Goal: Task Accomplishment & Management: Use online tool/utility

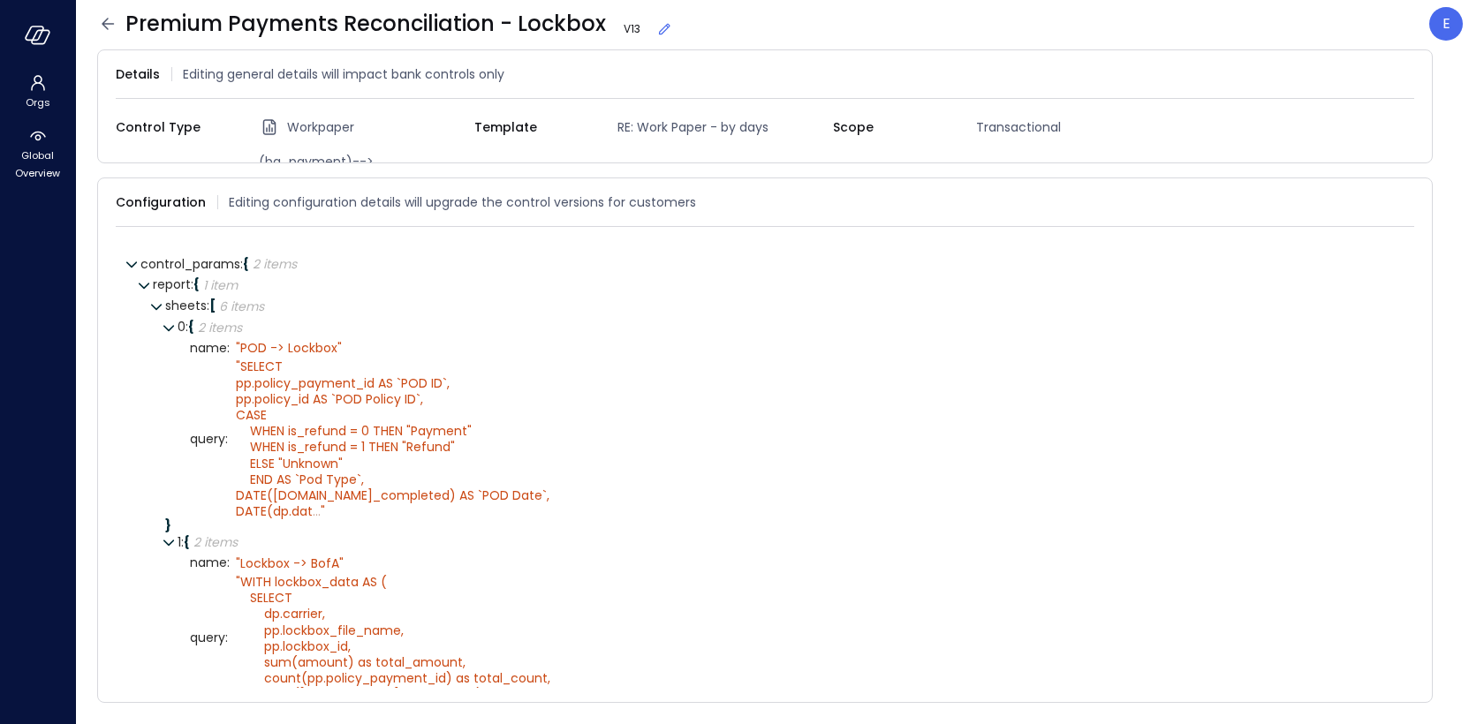
scroll to position [712, 0]
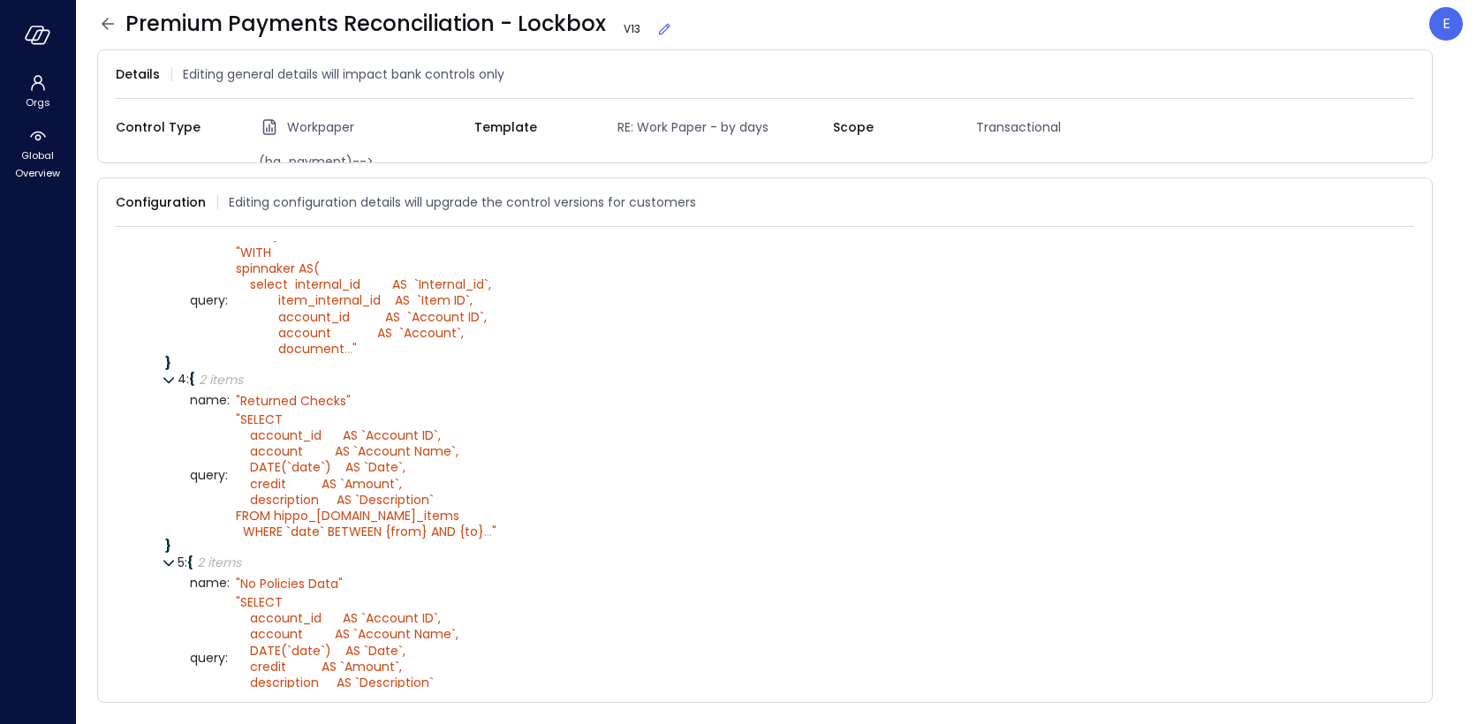
click at [106, 32] on icon at bounding box center [107, 23] width 21 height 21
click at [39, 39] on icon "button" at bounding box center [38, 35] width 26 height 19
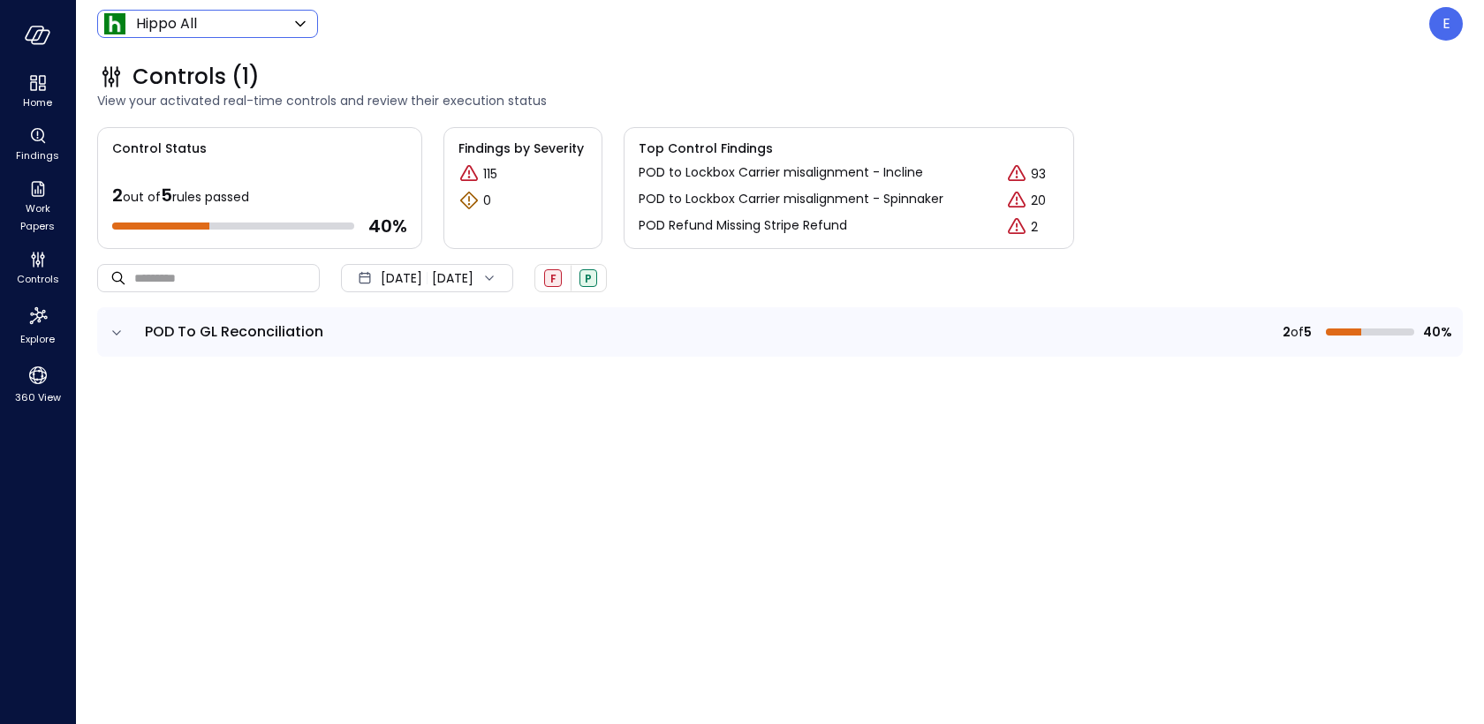
click at [224, 26] on body "Home Findings Work Papers Controls Explore 360 View Hippo All ******* ​ E Contr…" at bounding box center [742, 362] width 1484 height 724
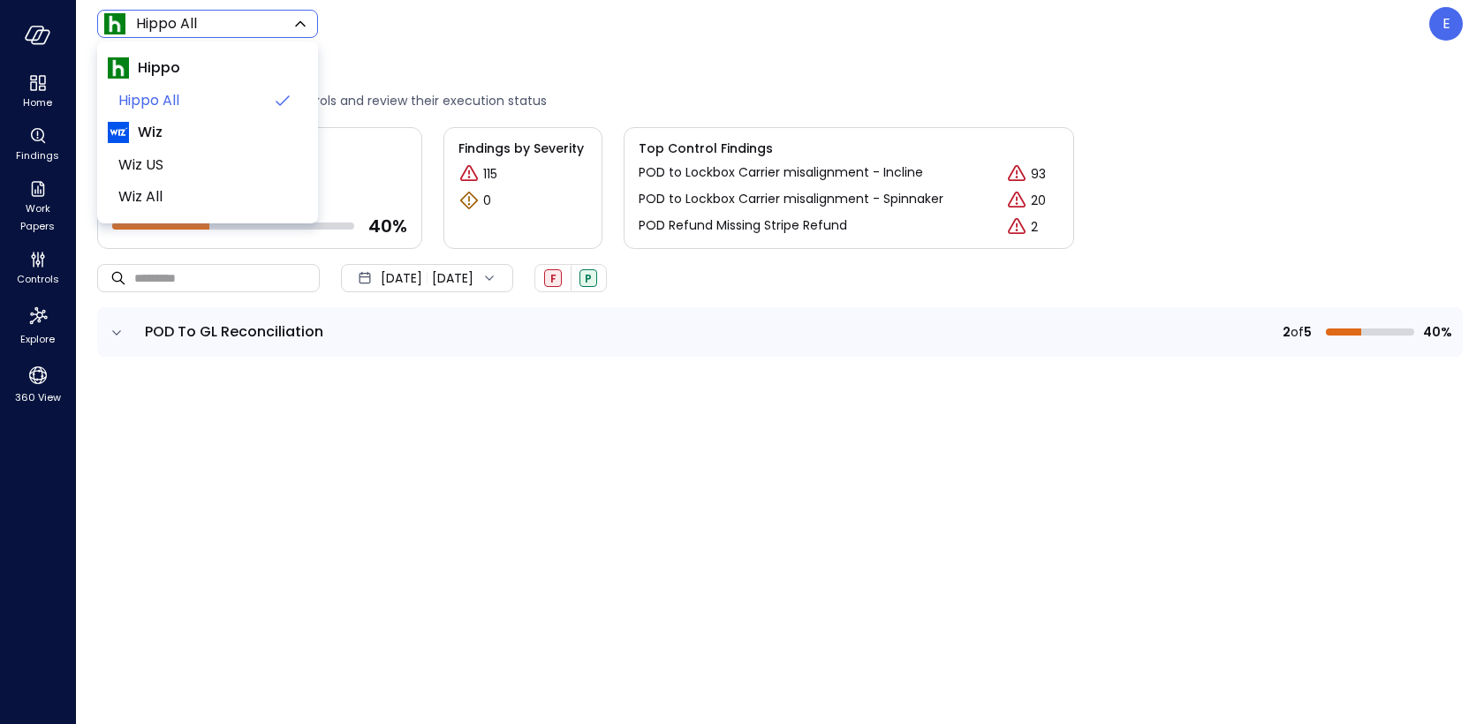
click at [224, 26] on div at bounding box center [742, 362] width 1484 height 724
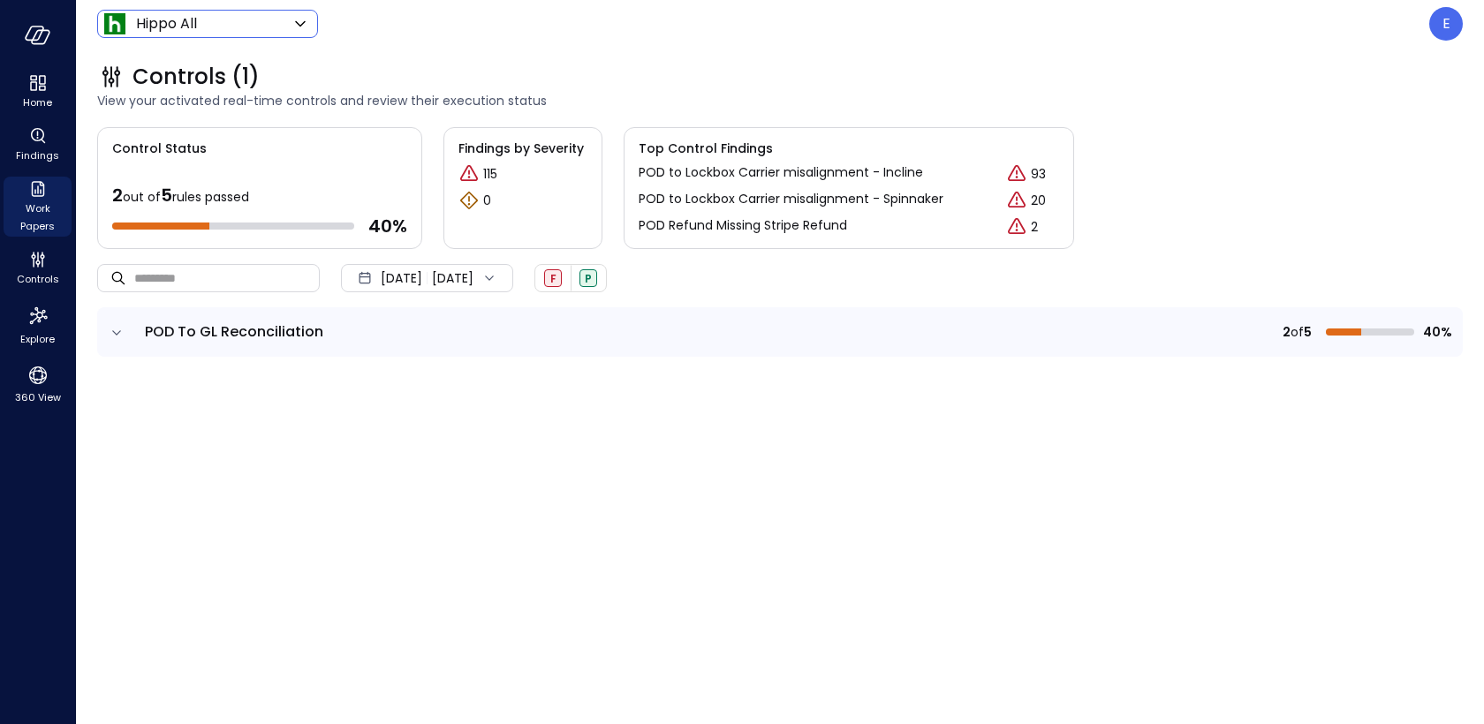
click at [36, 193] on icon "Work Papers" at bounding box center [37, 188] width 21 height 21
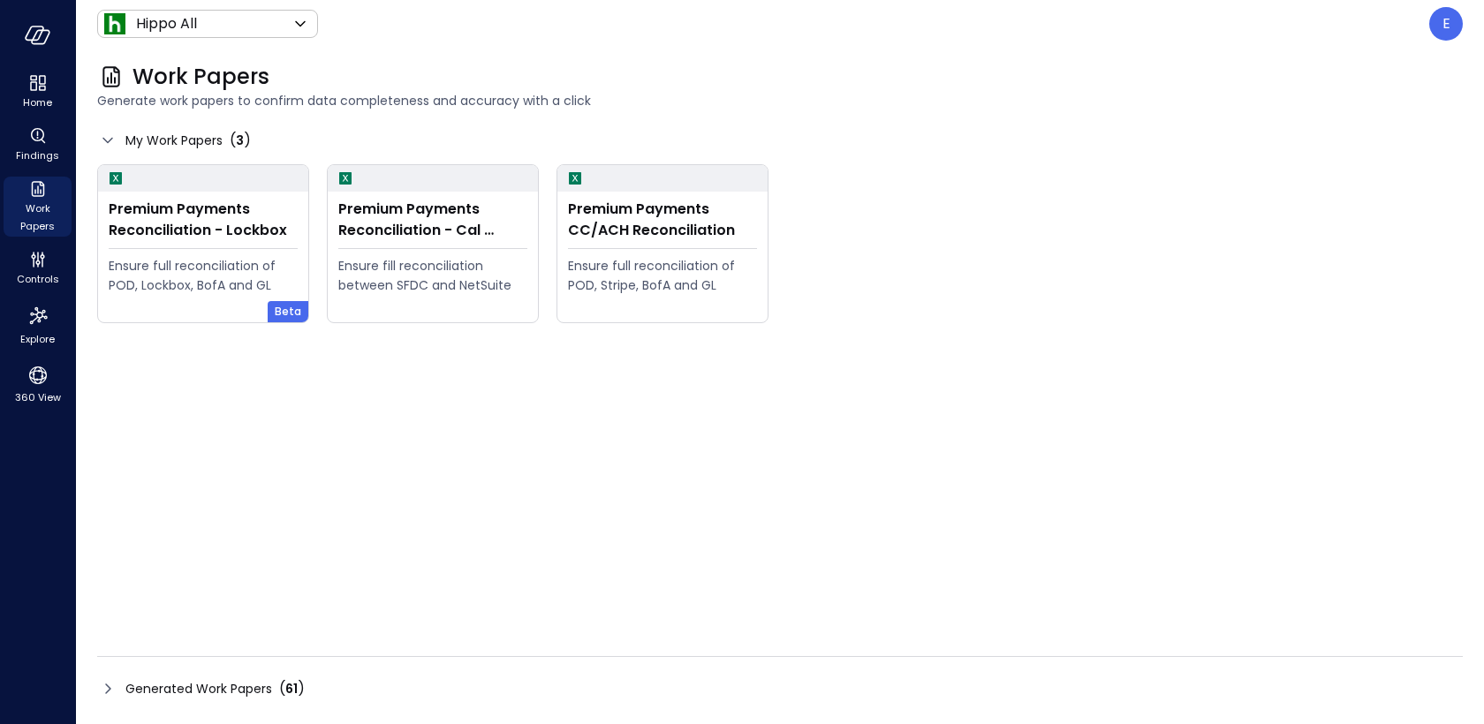
click at [255, 679] on span "Generated Work Papers" at bounding box center [198, 688] width 147 height 19
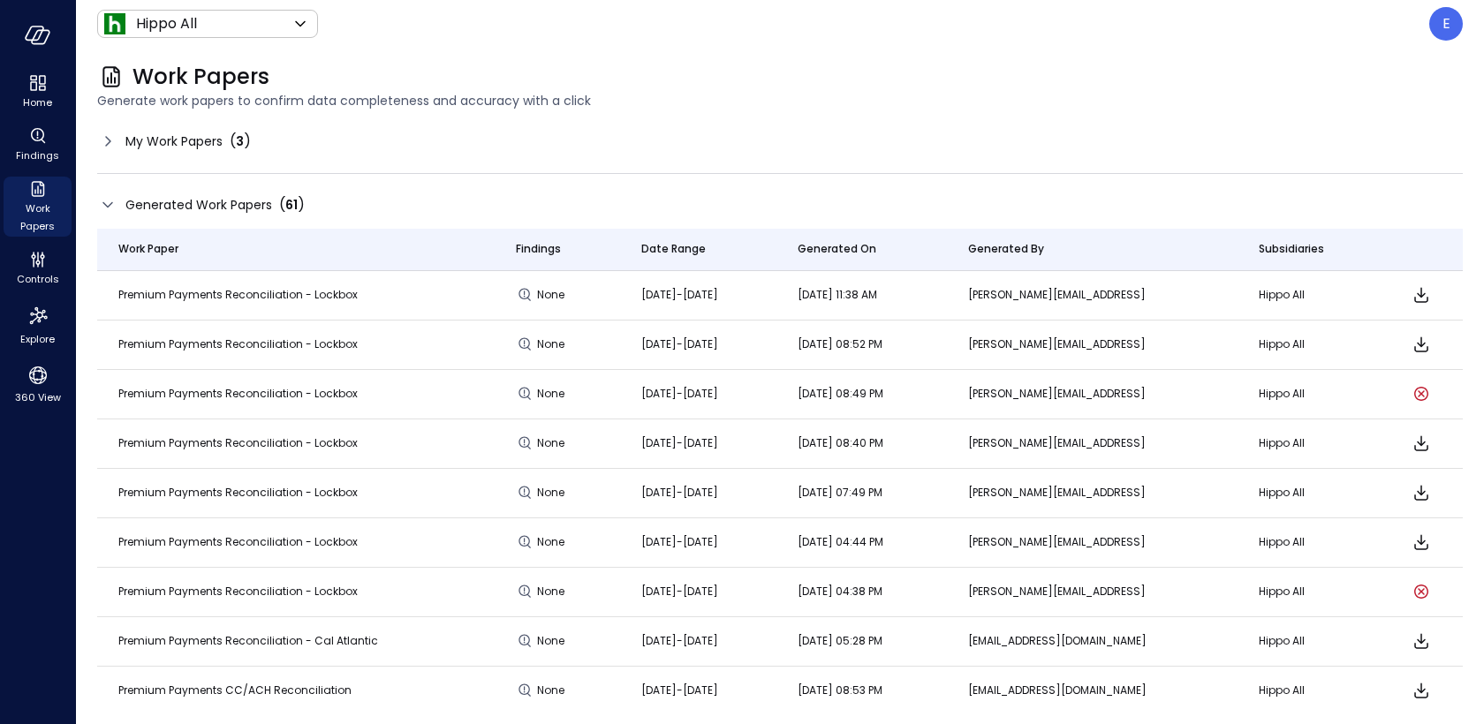
click at [208, 137] on span "My Work Papers" at bounding box center [173, 141] width 97 height 19
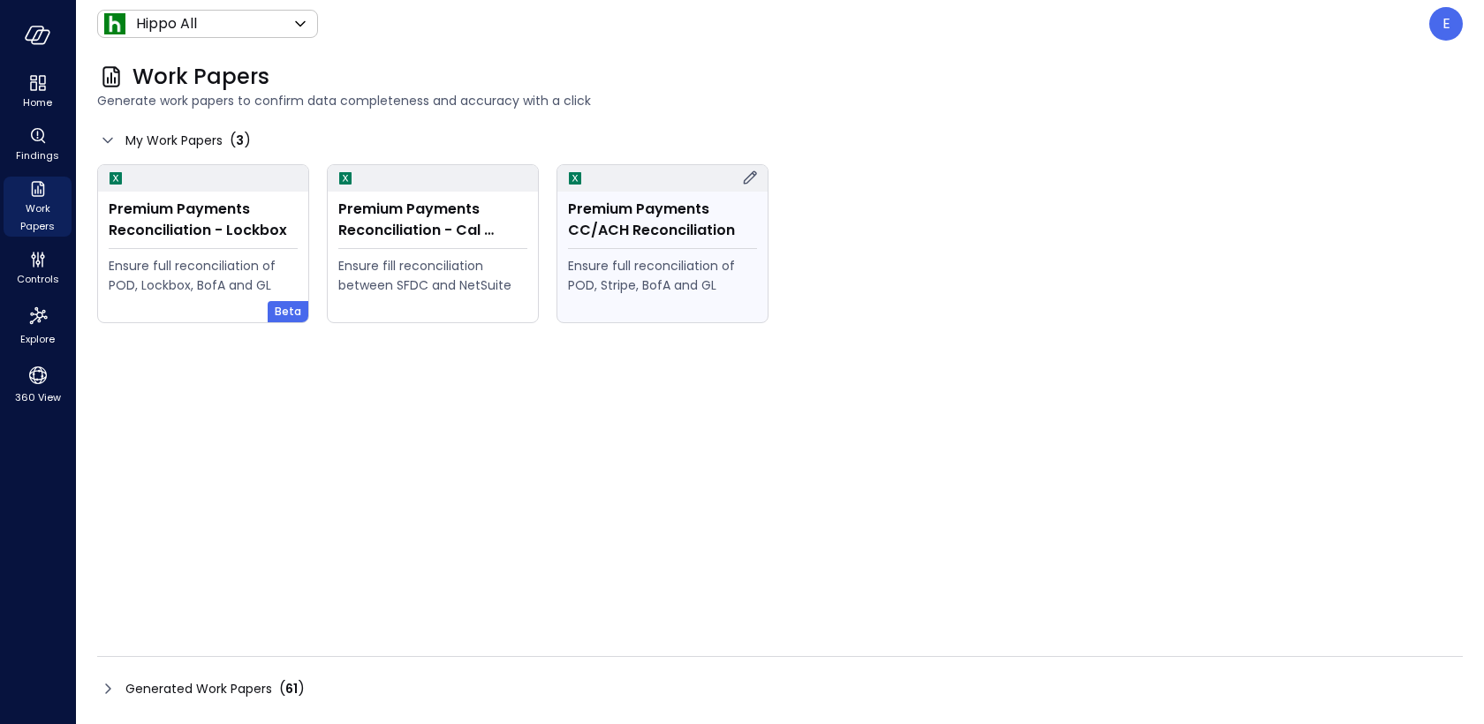
click at [650, 256] on div "Ensure full reconciliation of POD, Stripe, BofA and GL" at bounding box center [662, 275] width 189 height 39
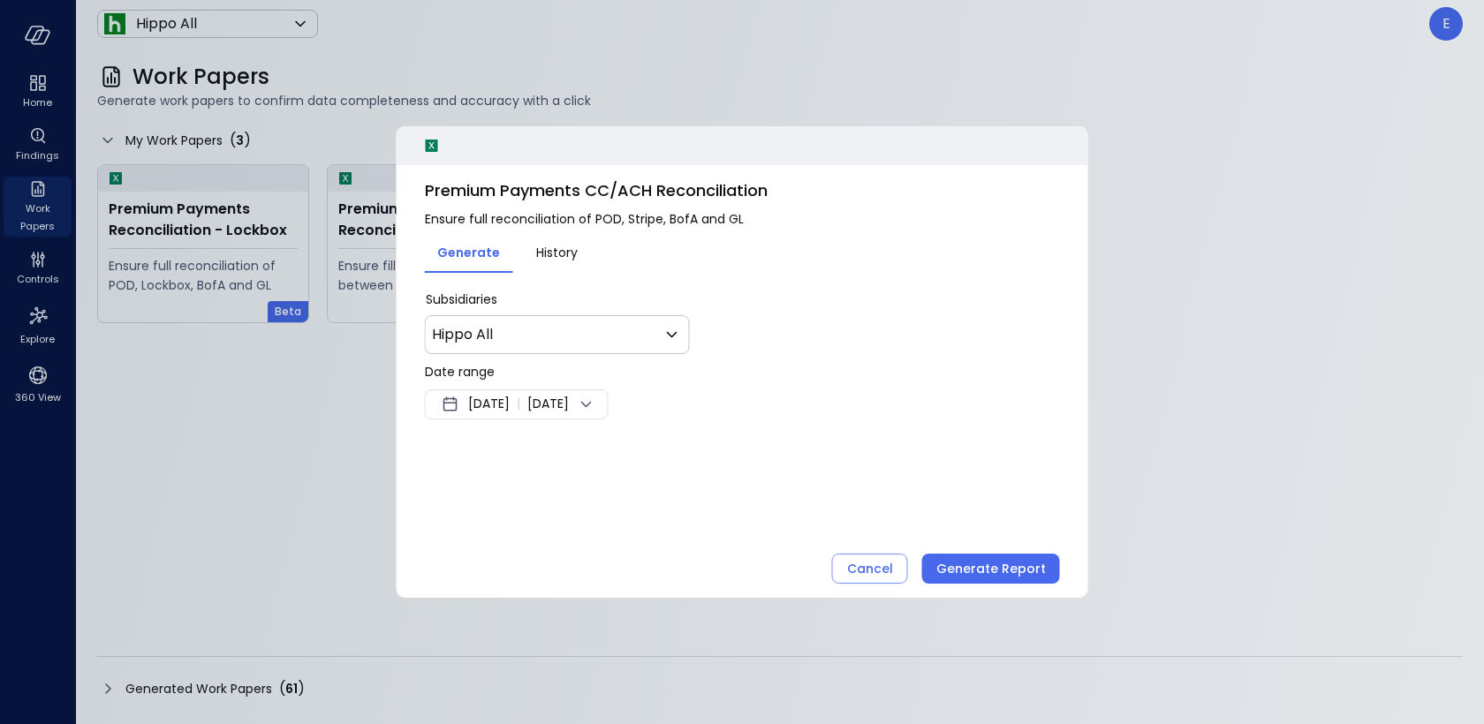
click at [510, 407] on span "Sep 22, 2025" at bounding box center [489, 404] width 42 height 21
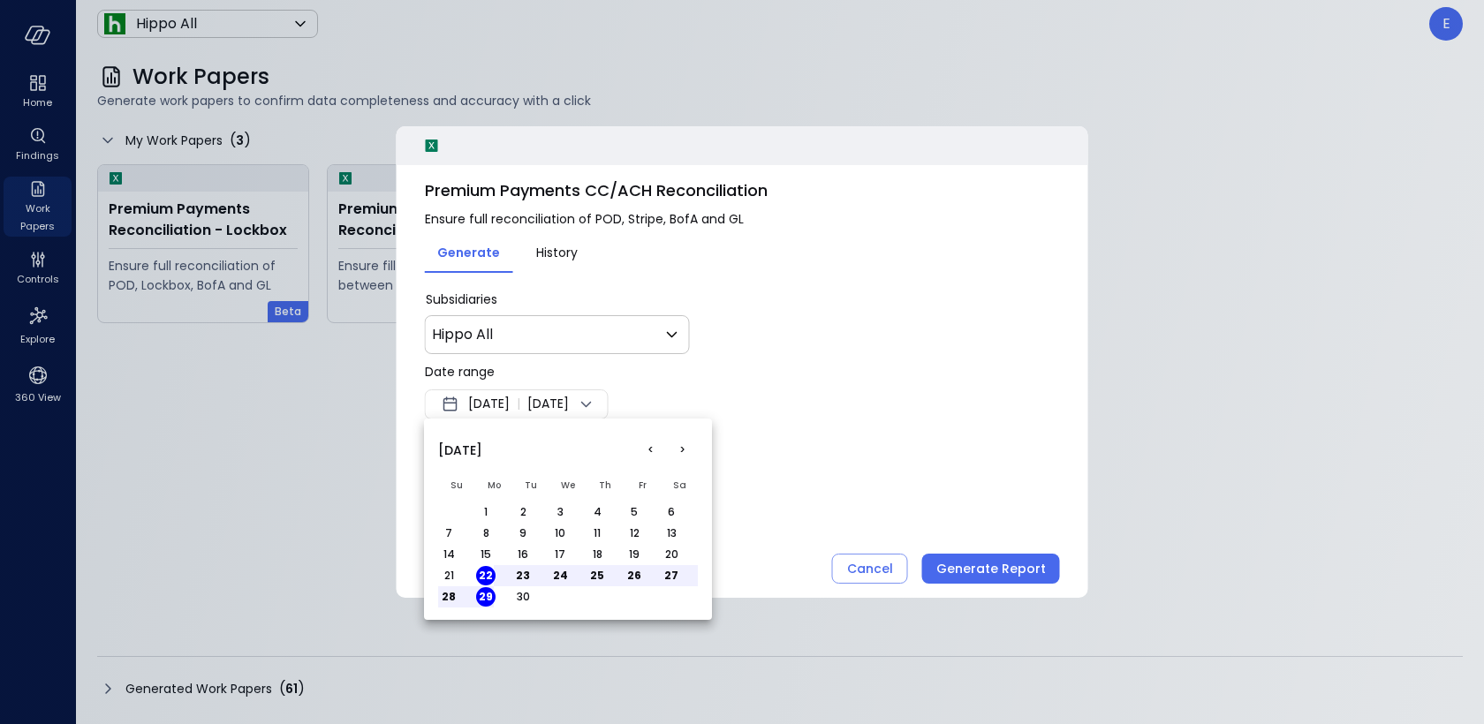
click at [654, 449] on button "<" at bounding box center [650, 451] width 32 height 32
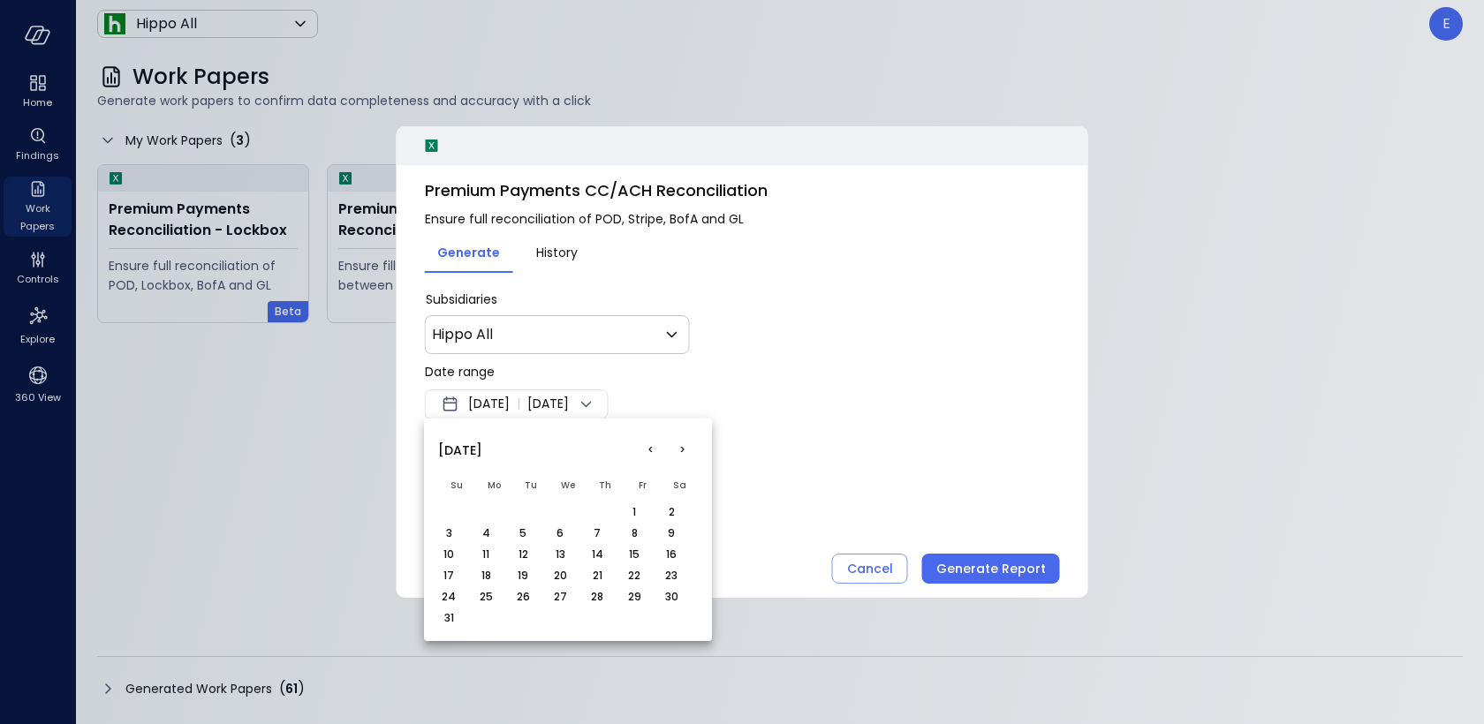
click at [654, 449] on button "<" at bounding box center [650, 451] width 32 height 32
click at [523, 510] on button "1" at bounding box center [522, 512] width 19 height 19
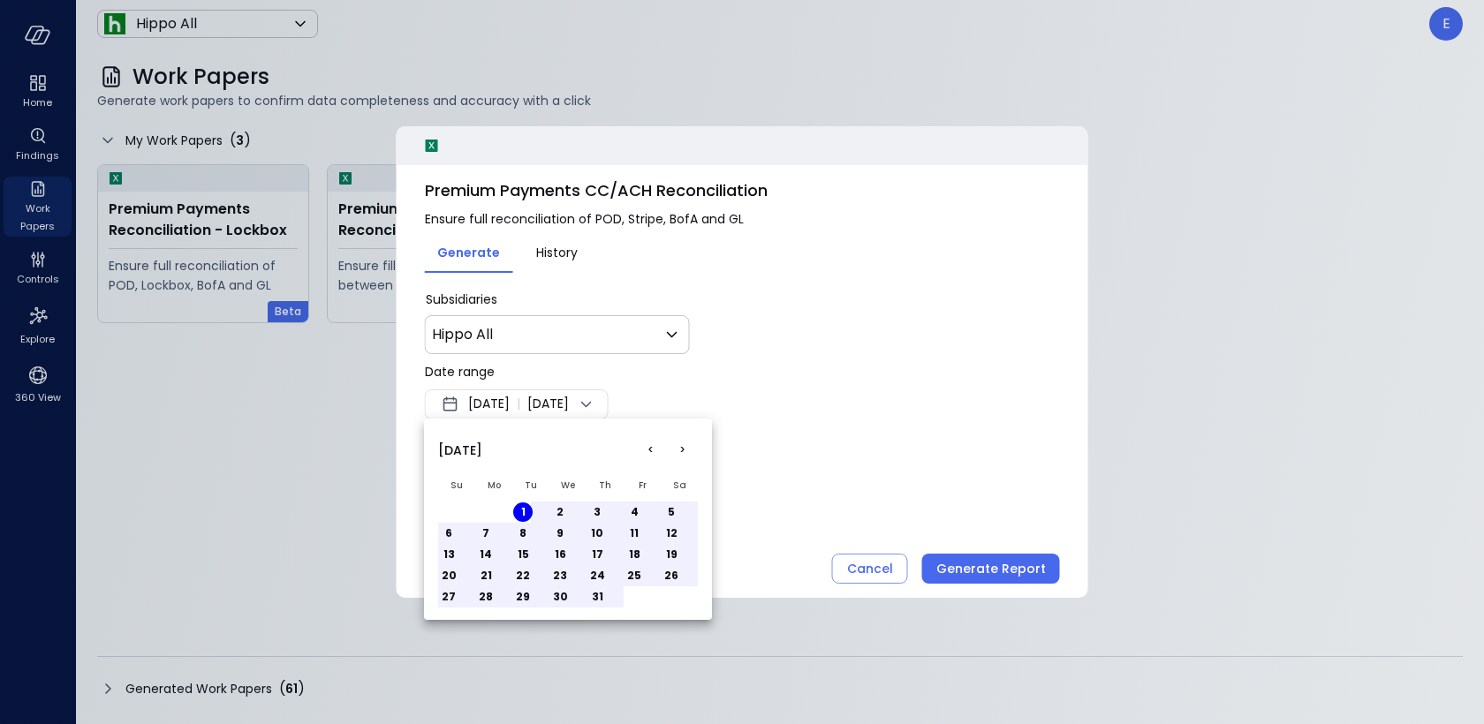
click at [594, 594] on button "31" at bounding box center [596, 596] width 19 height 19
click at [945, 422] on div at bounding box center [742, 362] width 1484 height 724
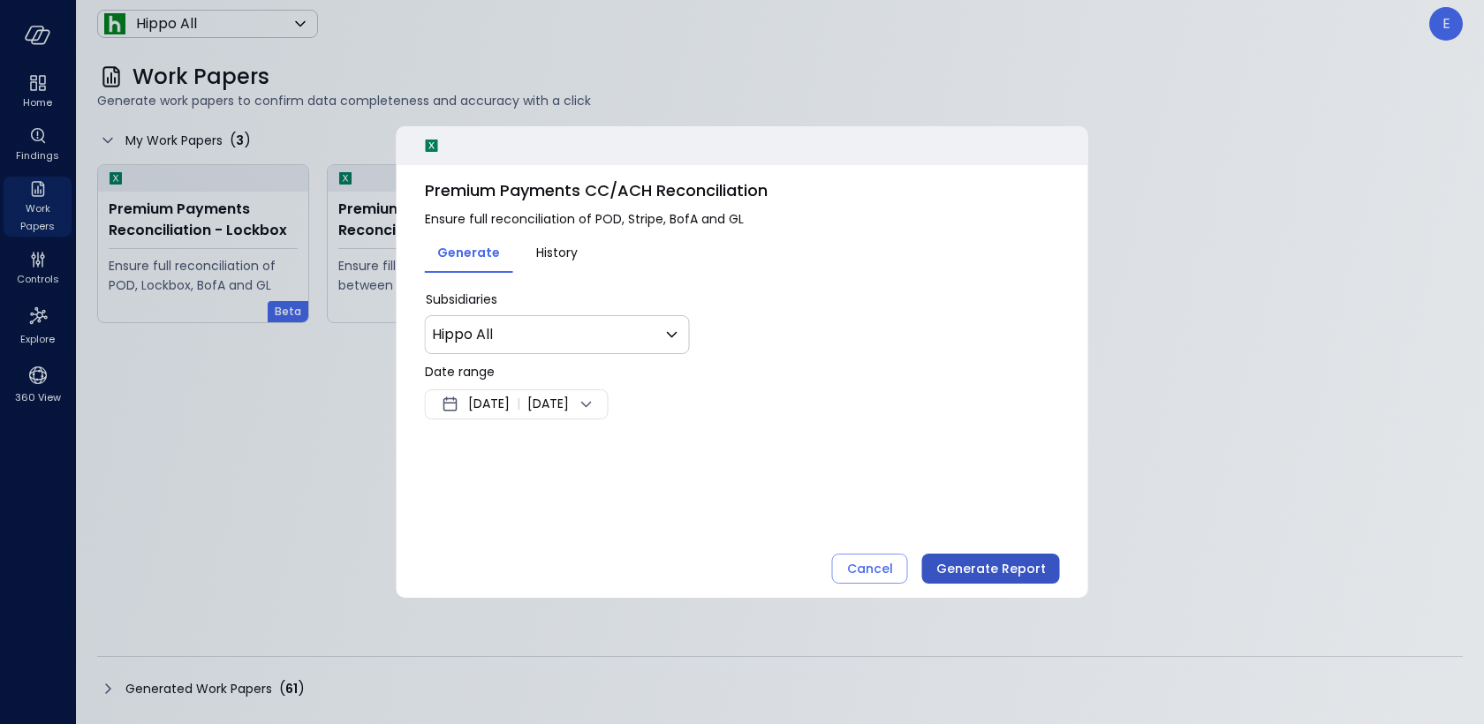
click at [1012, 576] on div "Generate Report" at bounding box center [991, 569] width 110 height 22
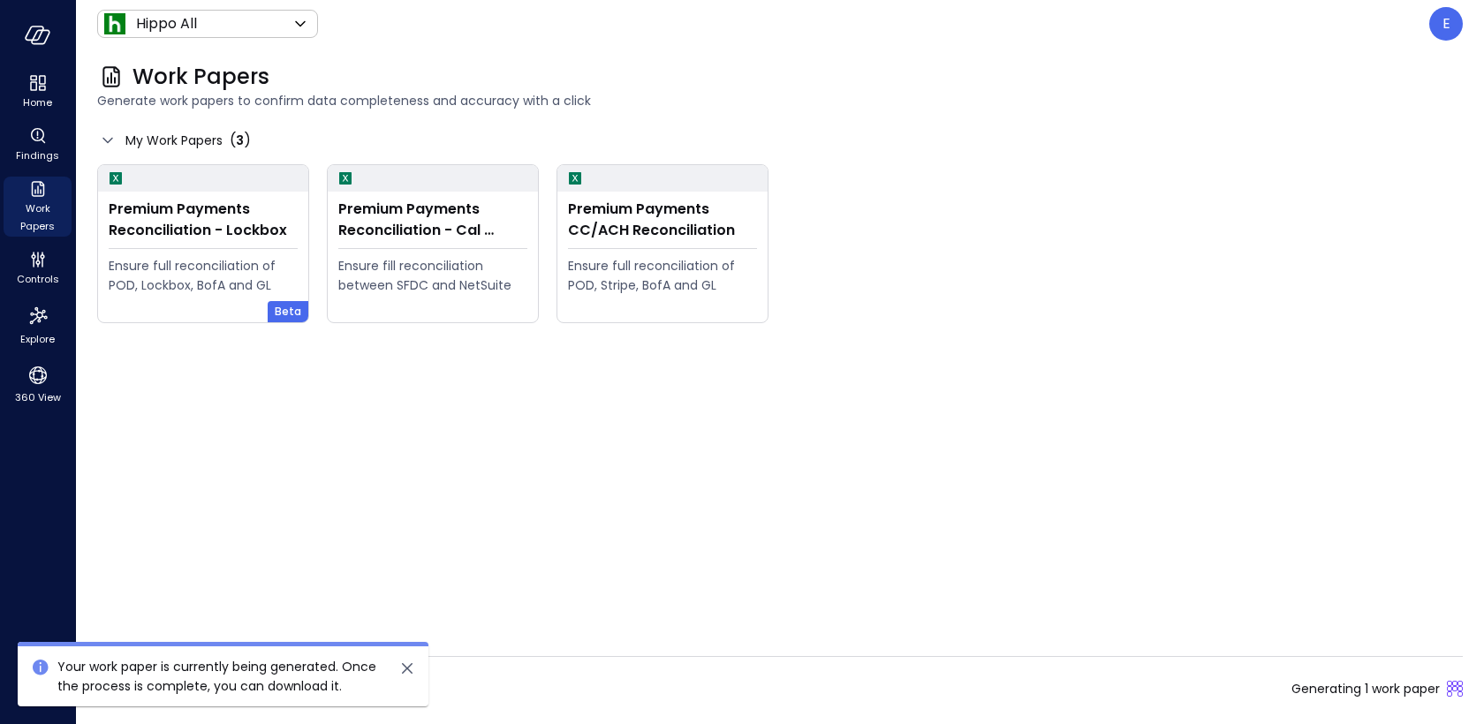
click at [766, 685] on div "Generated Work Papers ( 61 ) Generating 1 work paper" at bounding box center [779, 689] width 1365 height 28
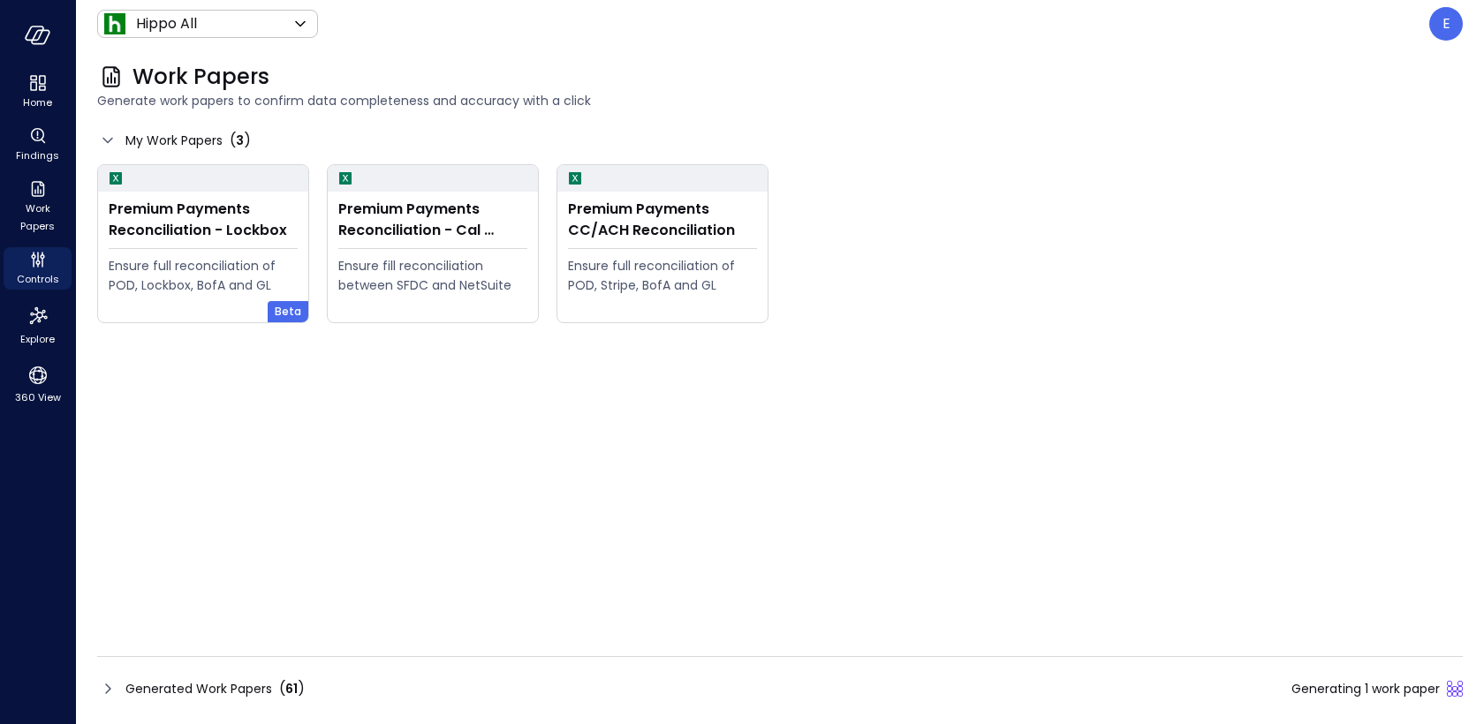
click at [200, 686] on span "Generated Work Papers" at bounding box center [198, 688] width 147 height 19
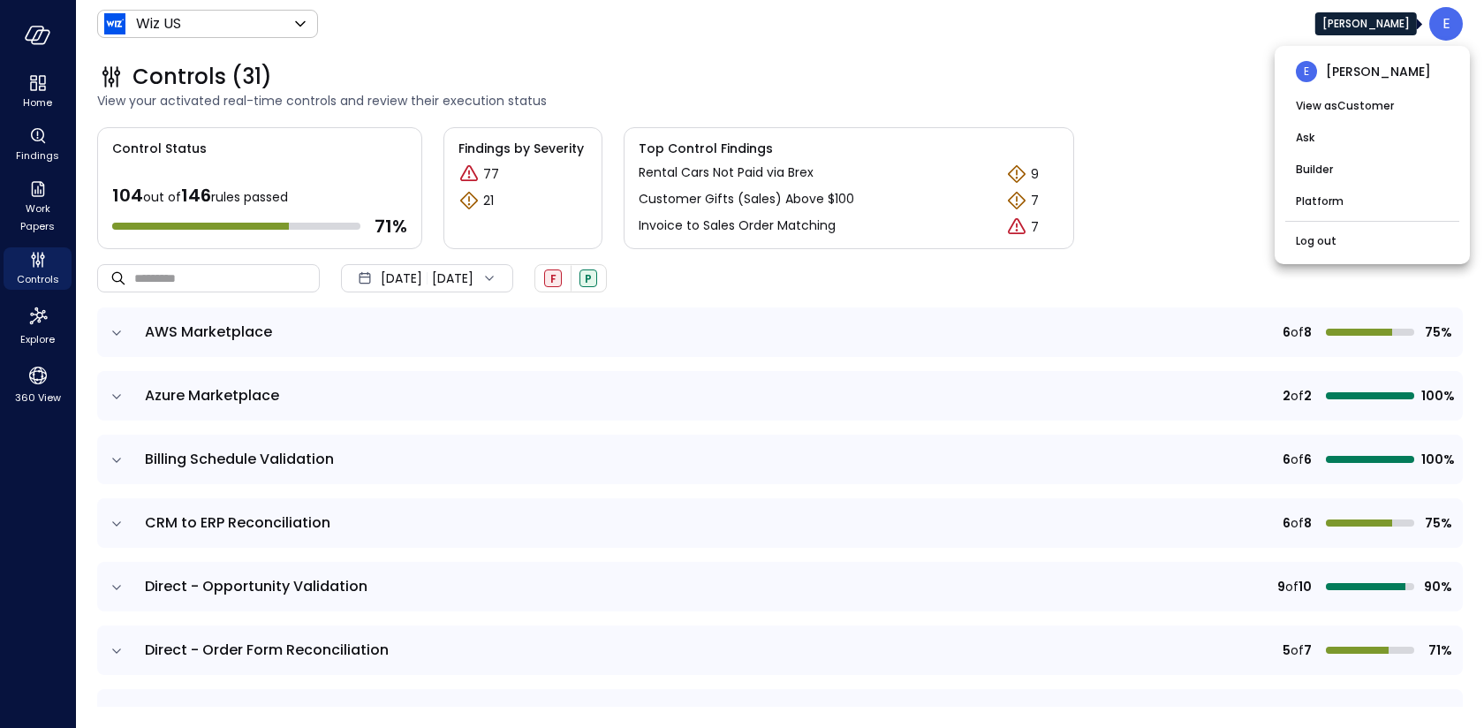
click at [228, 21] on div at bounding box center [742, 364] width 1484 height 728
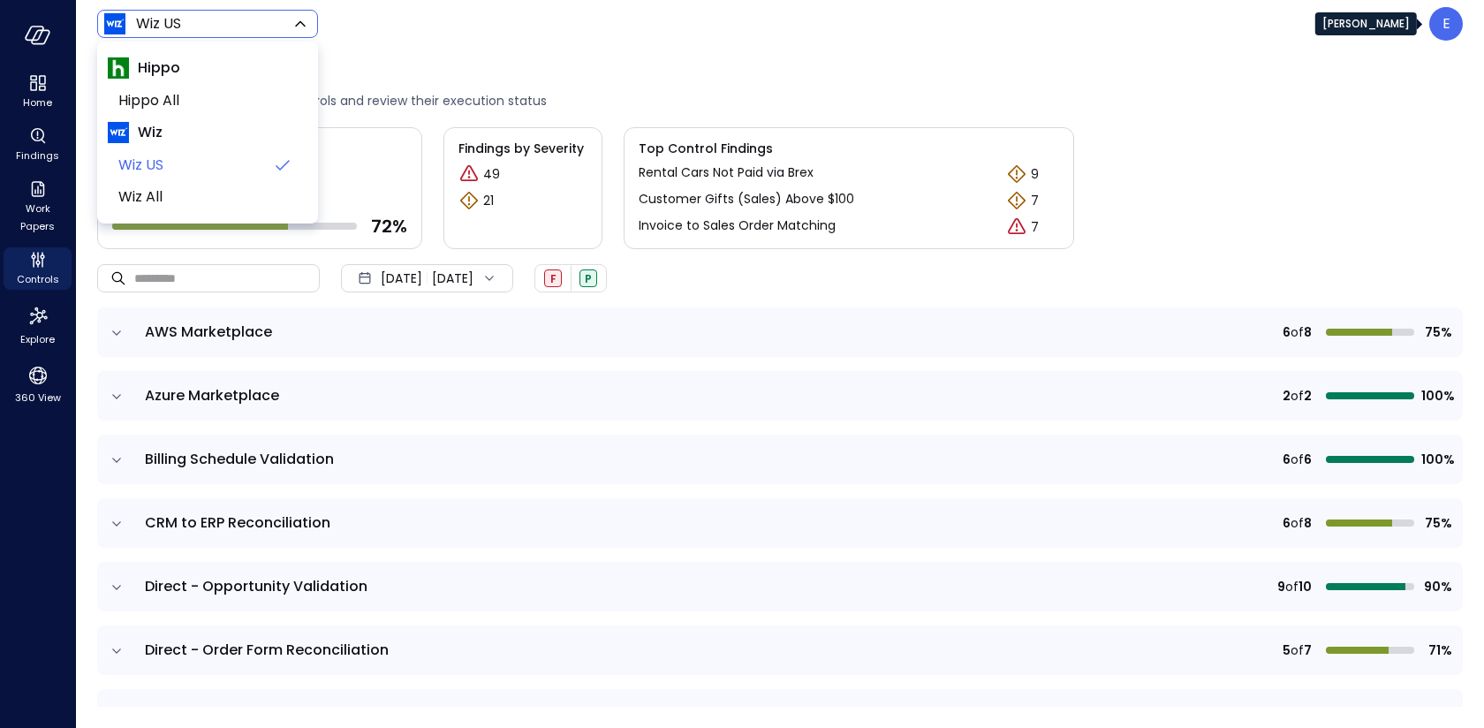
click at [217, 30] on body "Home Findings Work Papers Controls Explore 360 View Wiz US ****** ​ E Controls …" at bounding box center [742, 364] width 1484 height 728
click at [185, 104] on span "Hippo All" at bounding box center [205, 100] width 175 height 21
type input "*******"
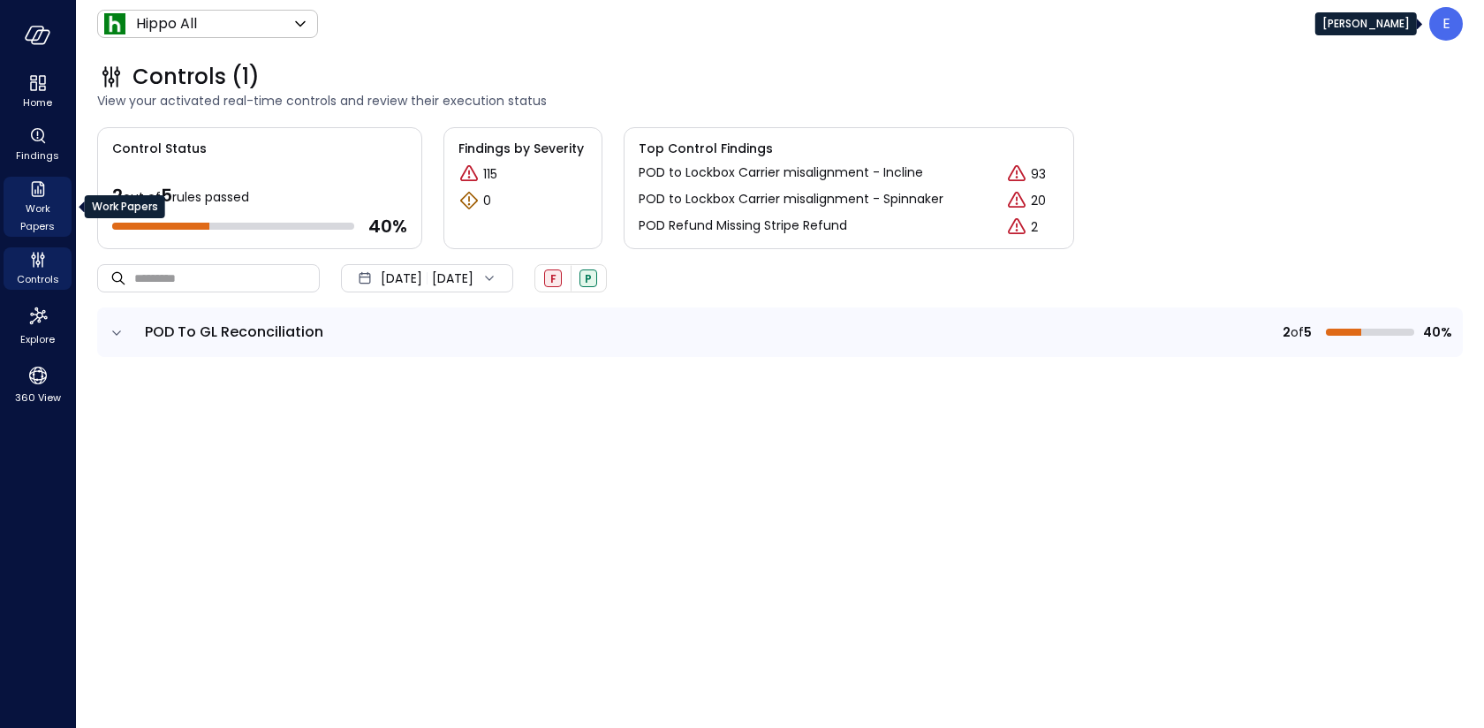
click at [37, 197] on icon "Work Papers" at bounding box center [37, 188] width 21 height 21
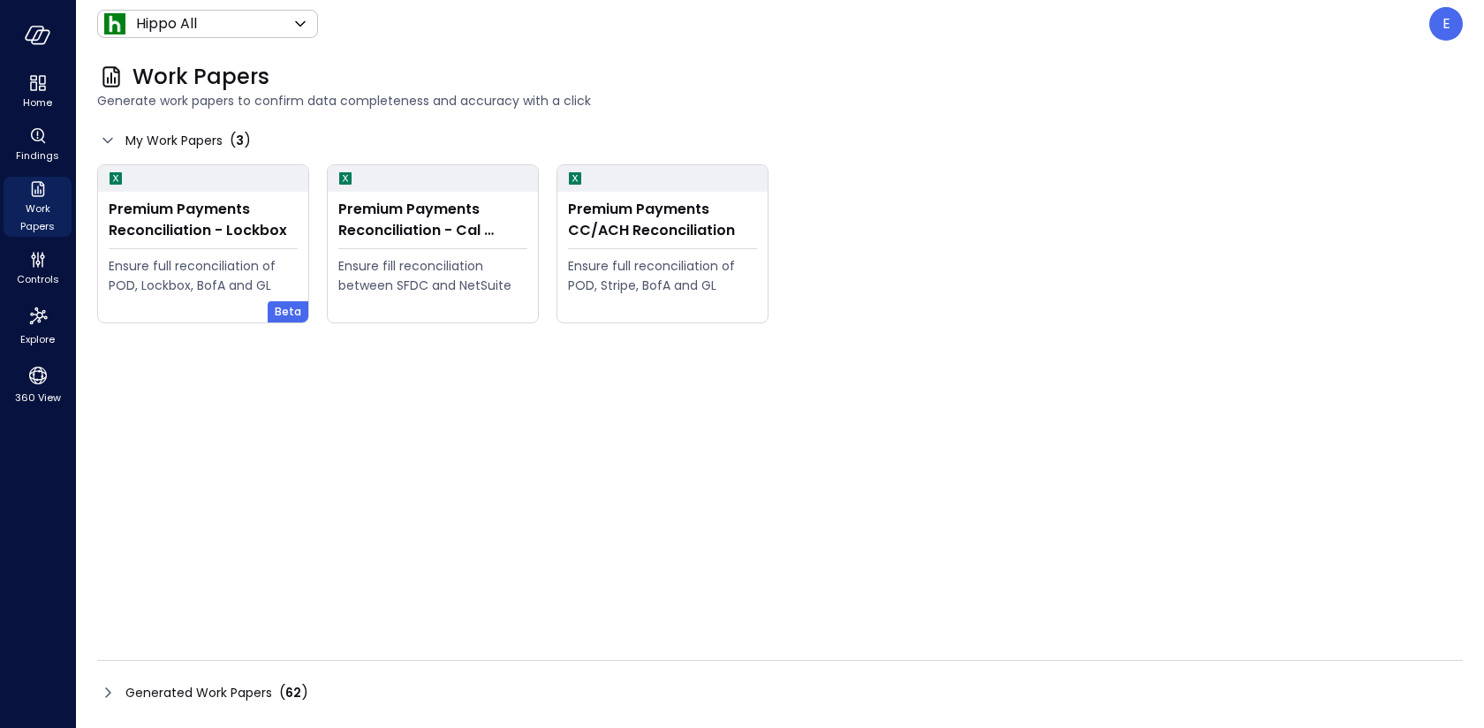
click at [212, 684] on span "Generated Work Papers" at bounding box center [198, 692] width 147 height 19
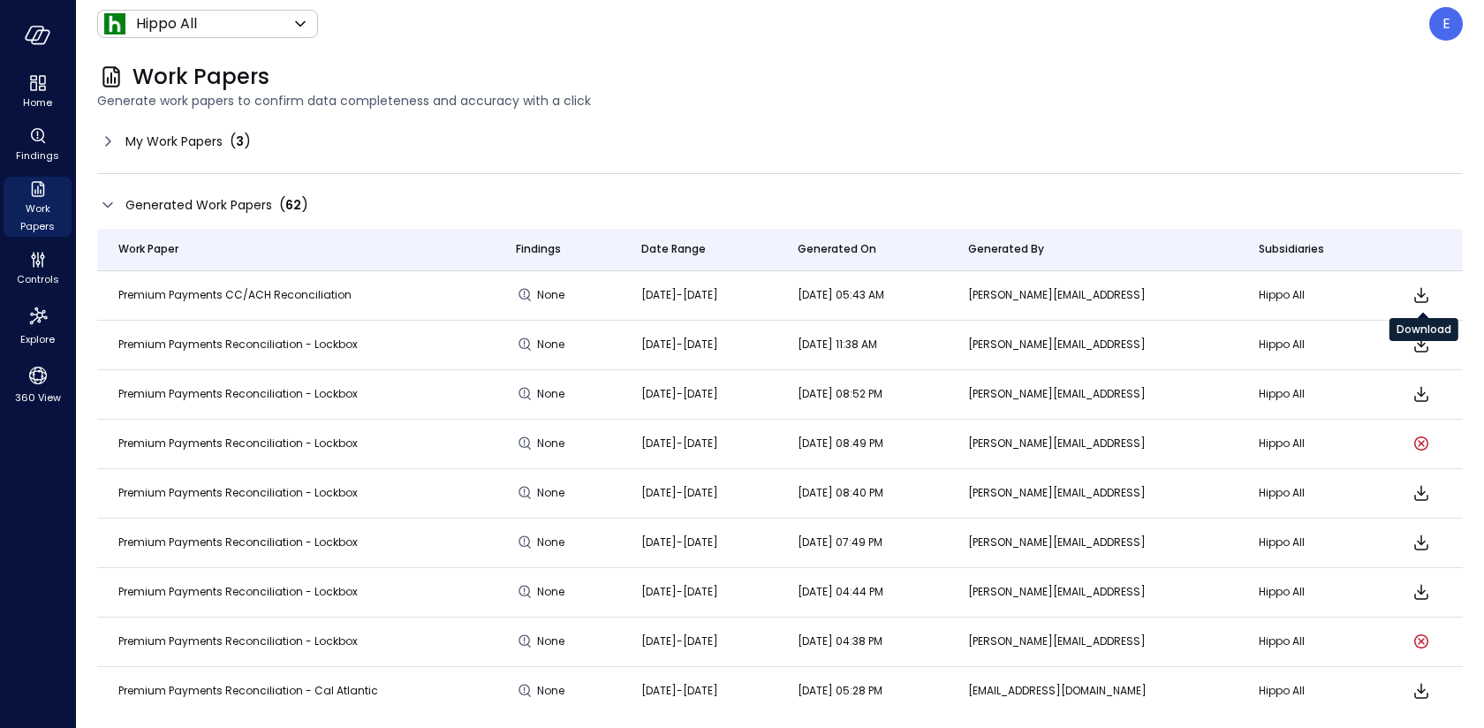
click at [1426, 294] on icon "Download" at bounding box center [1420, 294] width 21 height 21
click at [123, 146] on div "My Work Papers ( 3 )" at bounding box center [174, 141] width 154 height 21
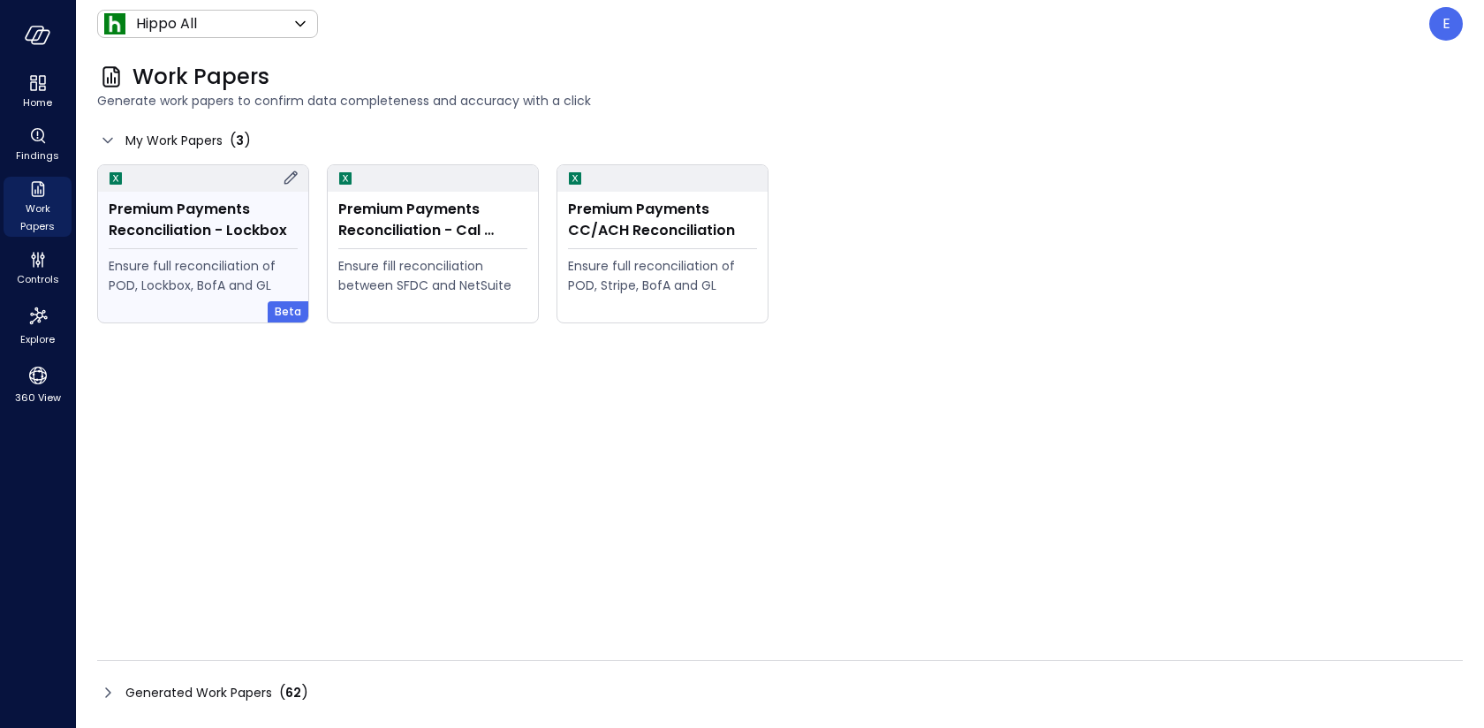
click at [266, 239] on div "Premium Payments Reconciliation - Lockbox" at bounding box center [203, 220] width 189 height 42
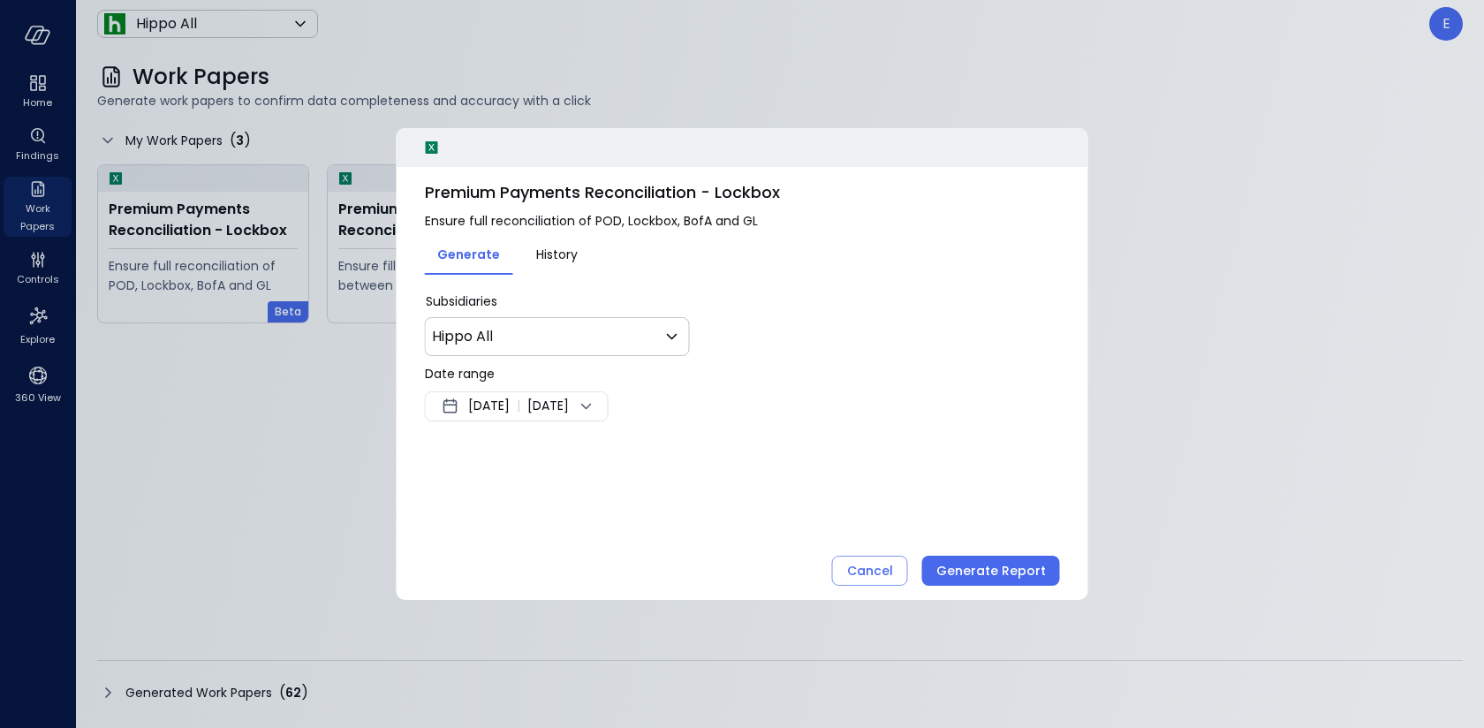
click at [509, 398] on span "Sep 22, 2025" at bounding box center [489, 406] width 42 height 21
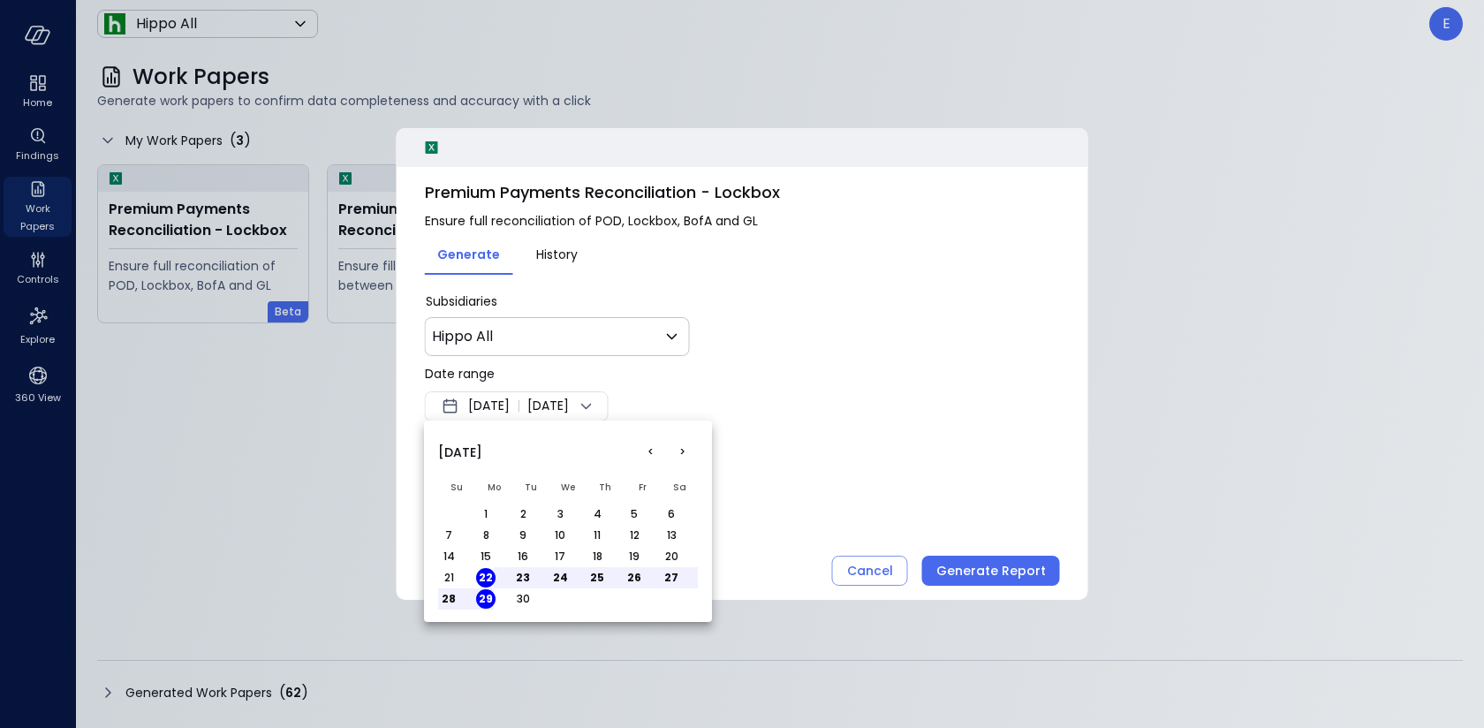
click at [653, 455] on button "<" at bounding box center [650, 452] width 32 height 32
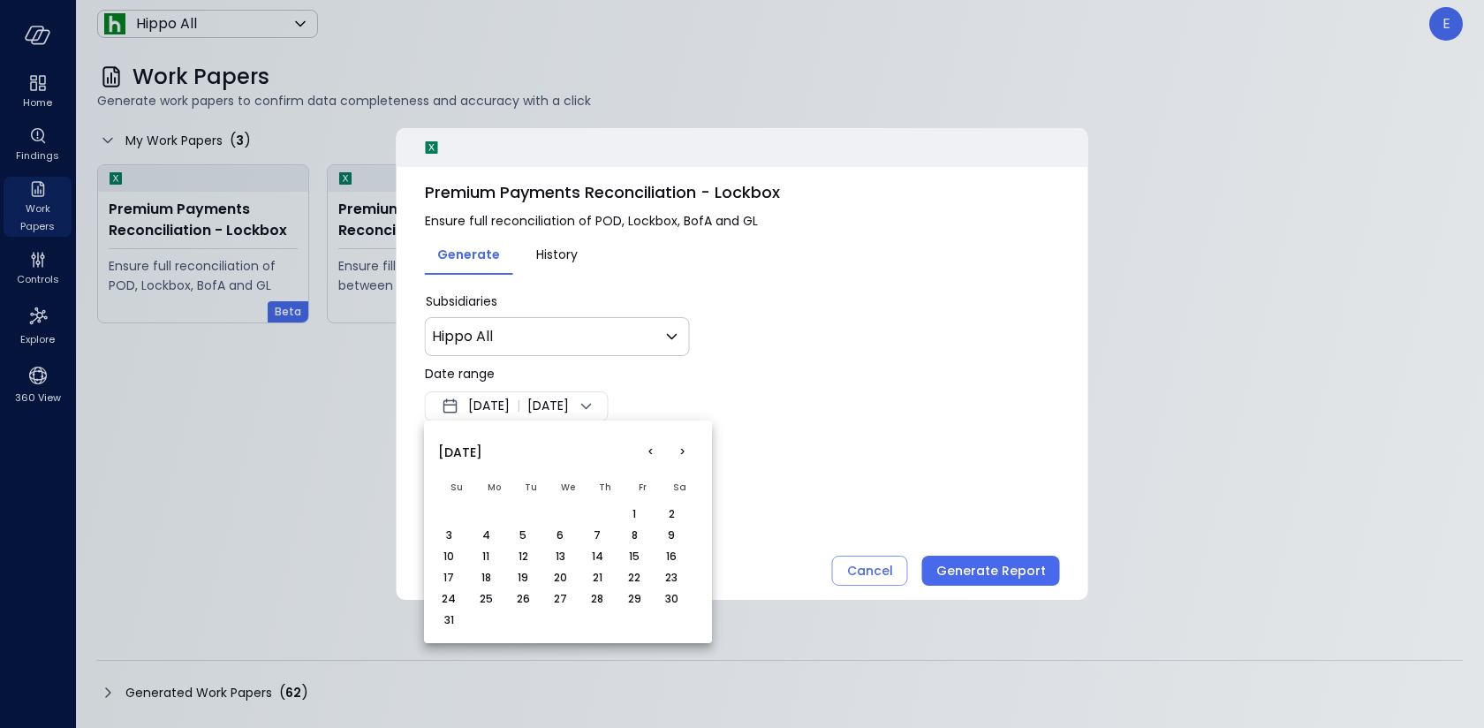
click at [630, 514] on button "1" at bounding box center [633, 513] width 19 height 19
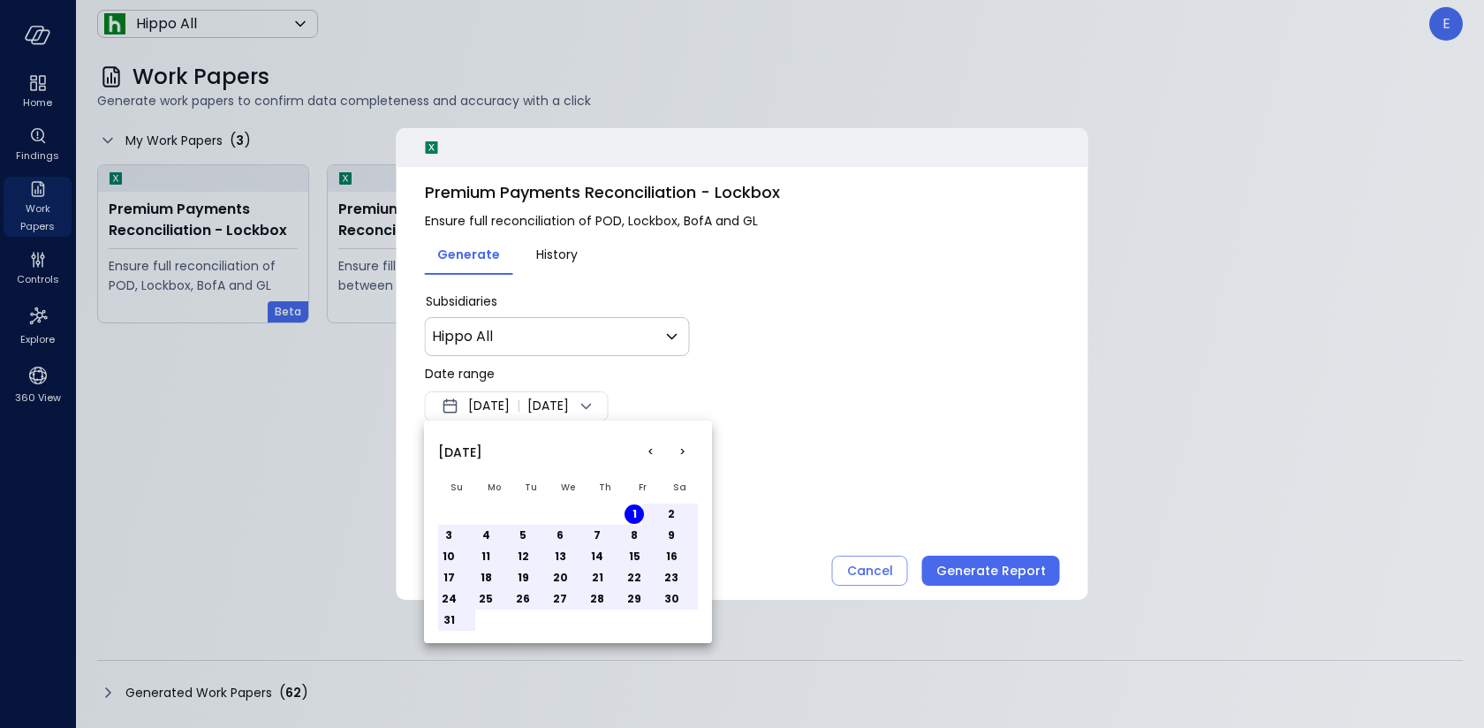
click at [452, 614] on button "31" at bounding box center [448, 619] width 19 height 19
click at [1040, 446] on div at bounding box center [742, 364] width 1484 height 728
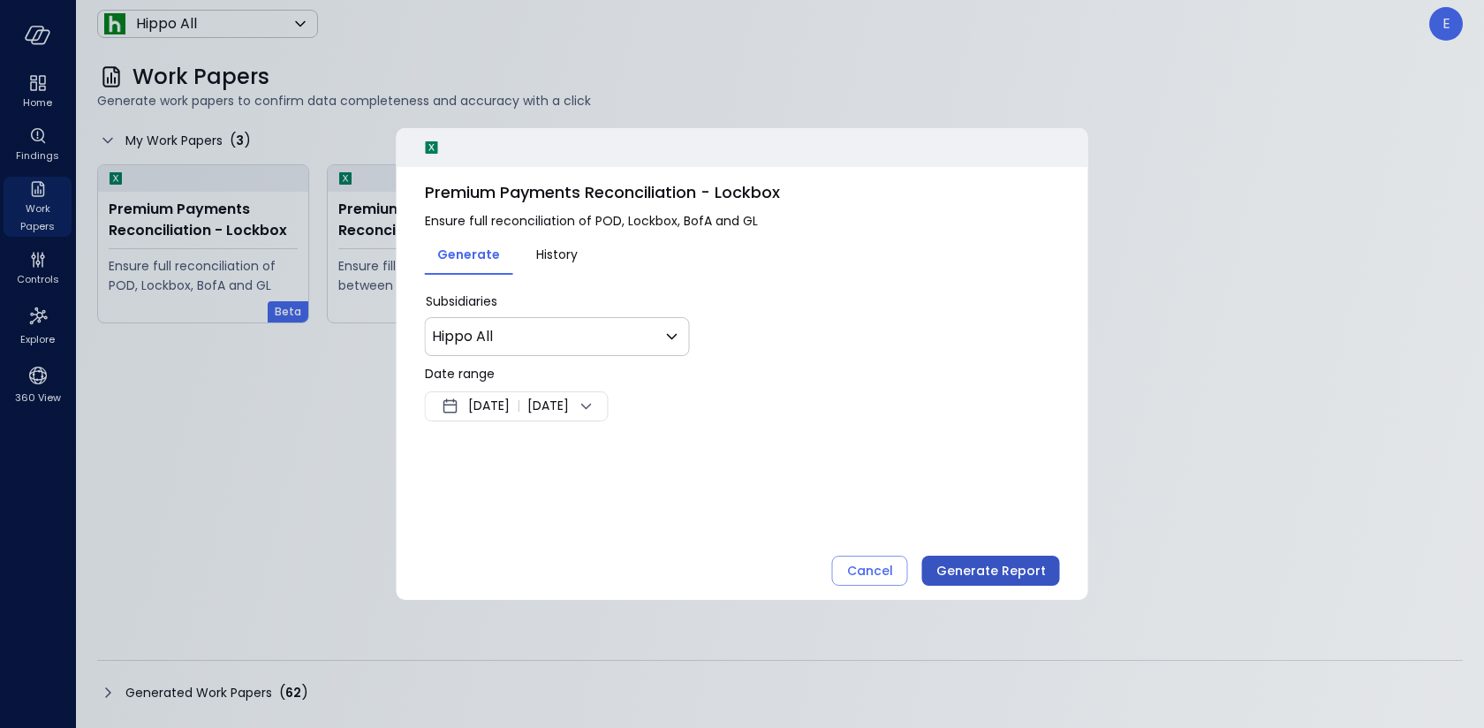
click at [1003, 568] on div "Generate Report" at bounding box center [991, 571] width 110 height 22
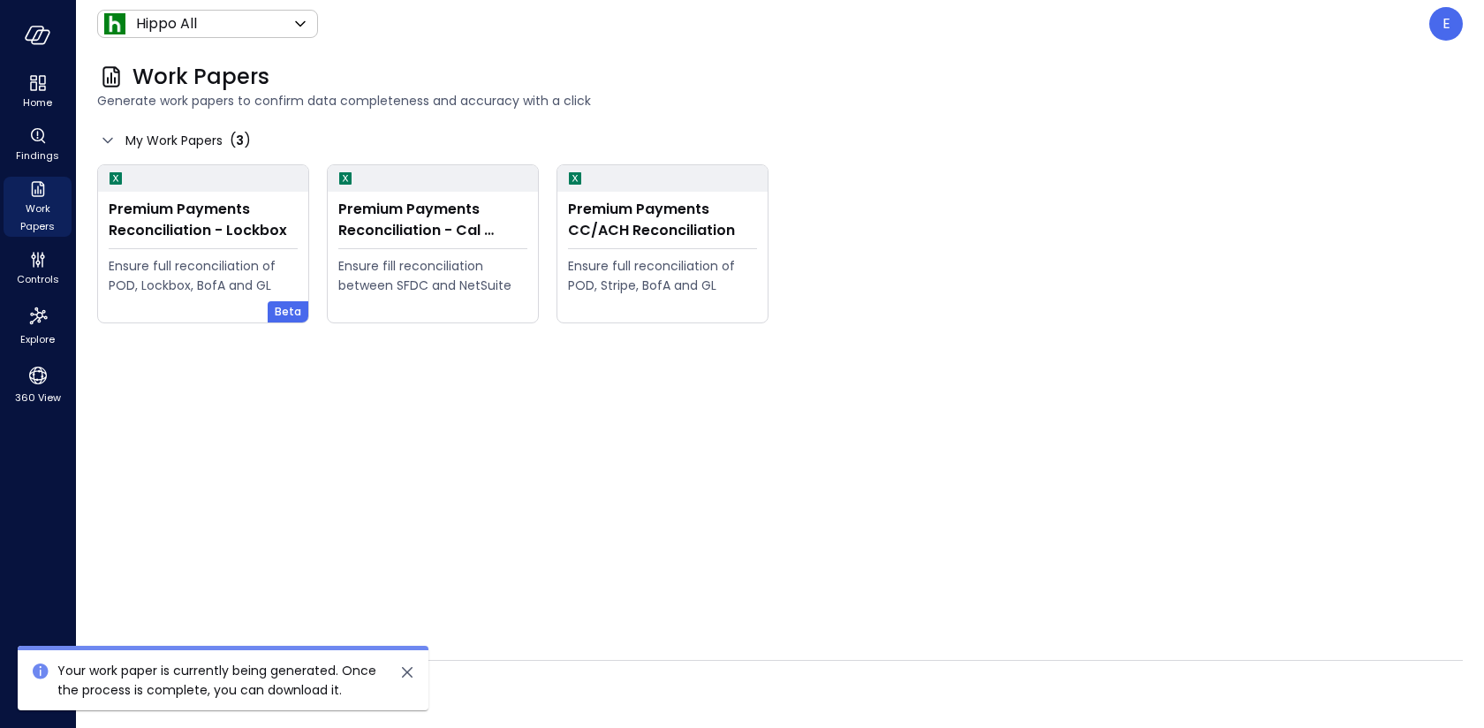
click at [553, 682] on div "Generated Work Papers ( 62 )" at bounding box center [779, 692] width 1365 height 28
